Goal: Task Accomplishment & Management: Manage account settings

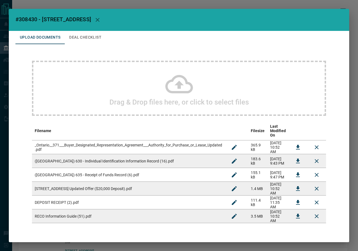
click at [26, 20] on span "#308430 - [STREET_ADDRESS]" at bounding box center [53, 19] width 76 height 7
copy span "308430"
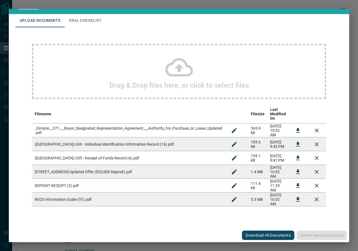
scroll to position [40, 0]
click at [291, 165] on button "Download" at bounding box center [297, 171] width 13 height 13
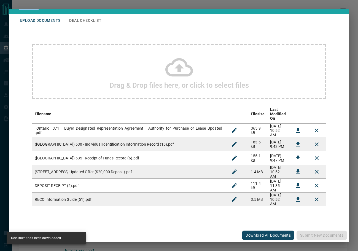
click at [291, 124] on button "Download" at bounding box center [297, 130] width 13 height 13
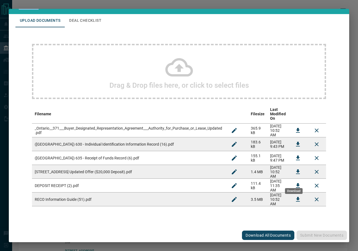
click at [295, 182] on icon "Download" at bounding box center [298, 185] width 7 height 7
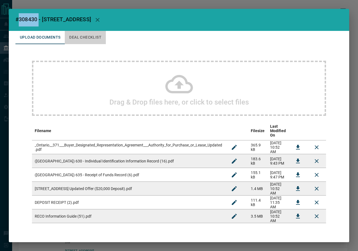
click at [72, 36] on button "Deal Checklist" at bounding box center [85, 37] width 41 height 13
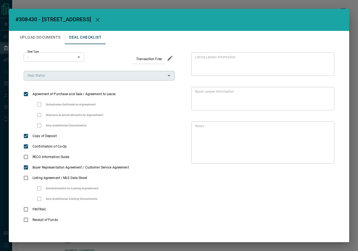
click at [42, 76] on input "Deal Status" at bounding box center [94, 75] width 139 height 6
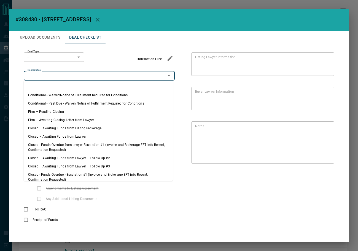
click at [55, 109] on li "Firm – Pending Closing" at bounding box center [98, 111] width 149 height 8
type input "**********"
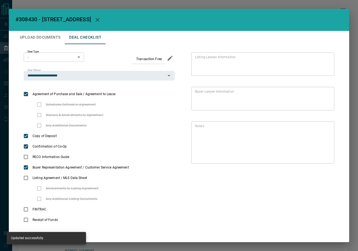
click at [61, 57] on body "Lead Transfers Leads Deals Listings Campaigns Quota Rules Agent Quotas Admin Mo…" at bounding box center [179, 151] width 358 height 303
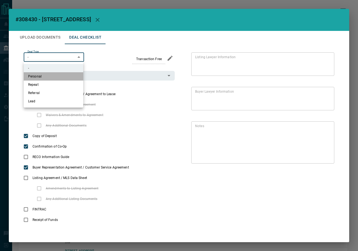
click at [48, 78] on li "Personal" at bounding box center [54, 76] width 60 height 8
type input "*"
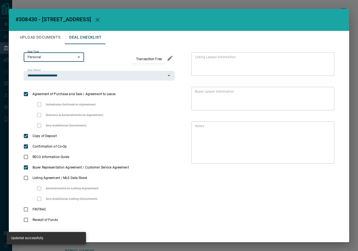
click at [26, 37] on button "Upload Documents" at bounding box center [39, 37] width 49 height 13
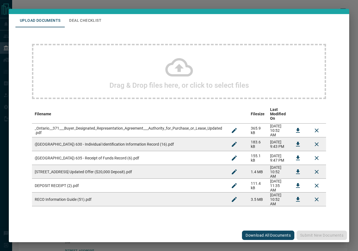
scroll to position [40, 0]
click at [299, 198] on button "Download" at bounding box center [297, 199] width 13 height 13
click at [295, 123] on td at bounding box center [298, 130] width 19 height 14
click at [295, 138] on button "Download" at bounding box center [297, 144] width 13 height 13
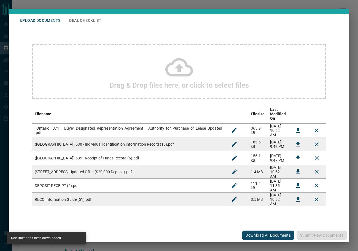
click at [80, 14] on button "Deal Checklist" at bounding box center [85, 20] width 41 height 13
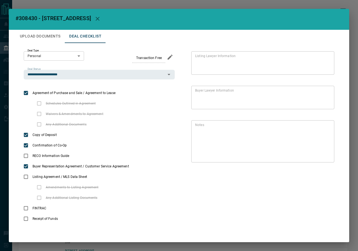
scroll to position [1, 0]
click at [94, 125] on icon "priority" at bounding box center [97, 124] width 7 height 7
click at [104, 125] on icon "add note" at bounding box center [107, 125] width 6 height 6
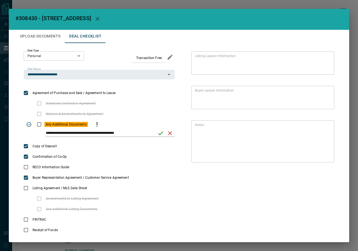
drag, startPoint x: 49, startPoint y: 137, endPoint x: 44, endPoint y: 135, distance: 5.2
click at [44, 135] on div "**********" at bounding box center [99, 135] width 151 height 11
click at [53, 133] on input "**********" at bounding box center [100, 133] width 108 height 7
click at [79, 132] on input "**********" at bounding box center [100, 133] width 108 height 7
click at [55, 133] on input "**********" at bounding box center [100, 133] width 108 height 7
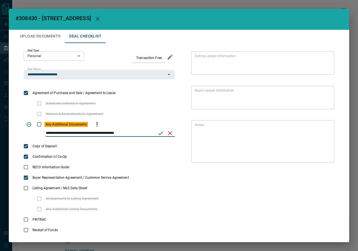
click at [55, 133] on input "**********" at bounding box center [100, 133] width 108 height 7
type input "**********"
click at [158, 133] on icon "save" at bounding box center [160, 133] width 7 height 7
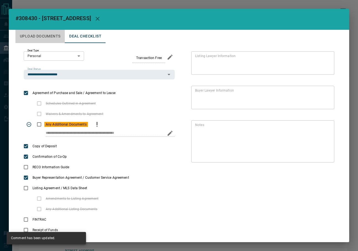
click at [26, 37] on button "Upload Documents" at bounding box center [39, 36] width 49 height 13
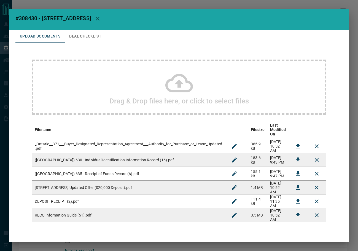
drag, startPoint x: 292, startPoint y: 179, endPoint x: 121, endPoint y: 89, distance: 192.8
click at [295, 177] on icon "Download" at bounding box center [298, 173] width 7 height 7
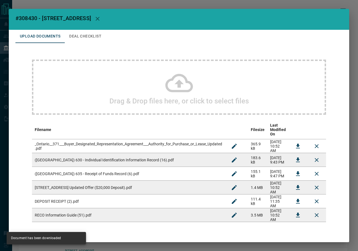
drag, startPoint x: 100, startPoint y: 33, endPoint x: 100, endPoint y: 41, distance: 7.7
click at [100, 33] on button "Deal Checklist" at bounding box center [85, 36] width 41 height 13
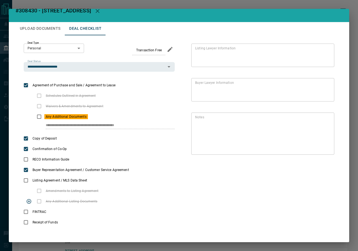
scroll to position [12, 0]
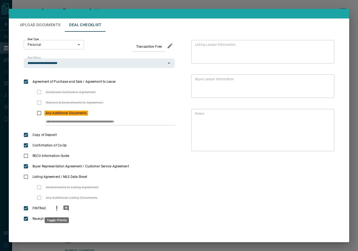
click at [58, 209] on icon "priority" at bounding box center [56, 208] width 7 height 7
click at [63, 210] on icon "add note" at bounding box center [66, 208] width 7 height 7
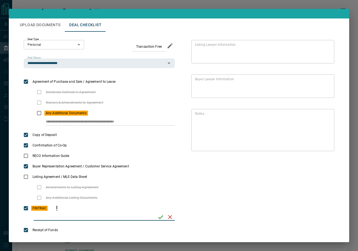
click at [46, 217] on input "checklist input" at bounding box center [94, 216] width 120 height 7
type input "**********"
click at [158, 215] on icon "save" at bounding box center [160, 217] width 7 height 7
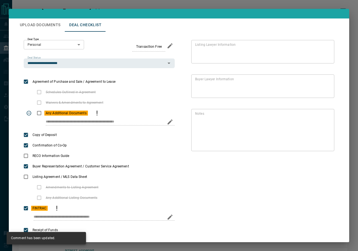
click at [149, 120] on div "**********" at bounding box center [99, 123] width 151 height 11
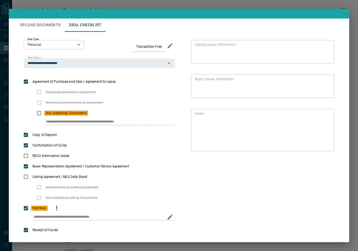
click at [38, 26] on button "Upload Documents" at bounding box center [39, 24] width 49 height 13
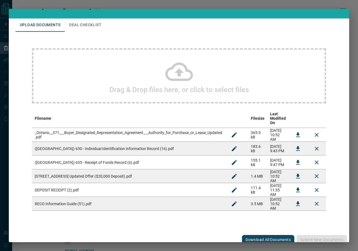
click at [104, 75] on div "Drag & Drop files here, or click to select files" at bounding box center [179, 75] width 294 height 55
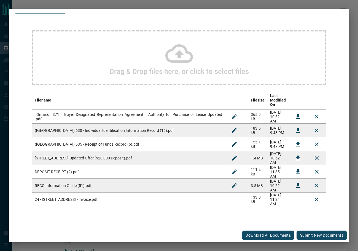
scroll to position [59, 0]
click at [319, 234] on button "Submit new documents" at bounding box center [322, 234] width 50 height 9
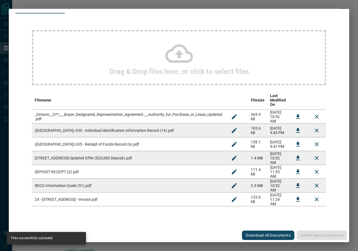
scroll to position [0, 0]
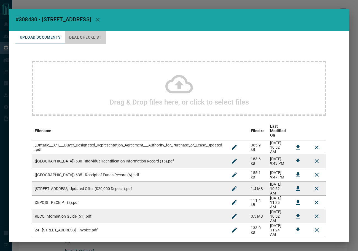
click at [79, 39] on button "Deal Checklist" at bounding box center [85, 37] width 41 height 13
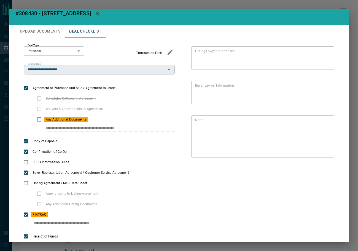
scroll to position [24, 0]
